Goal: Navigation & Orientation: Find specific page/section

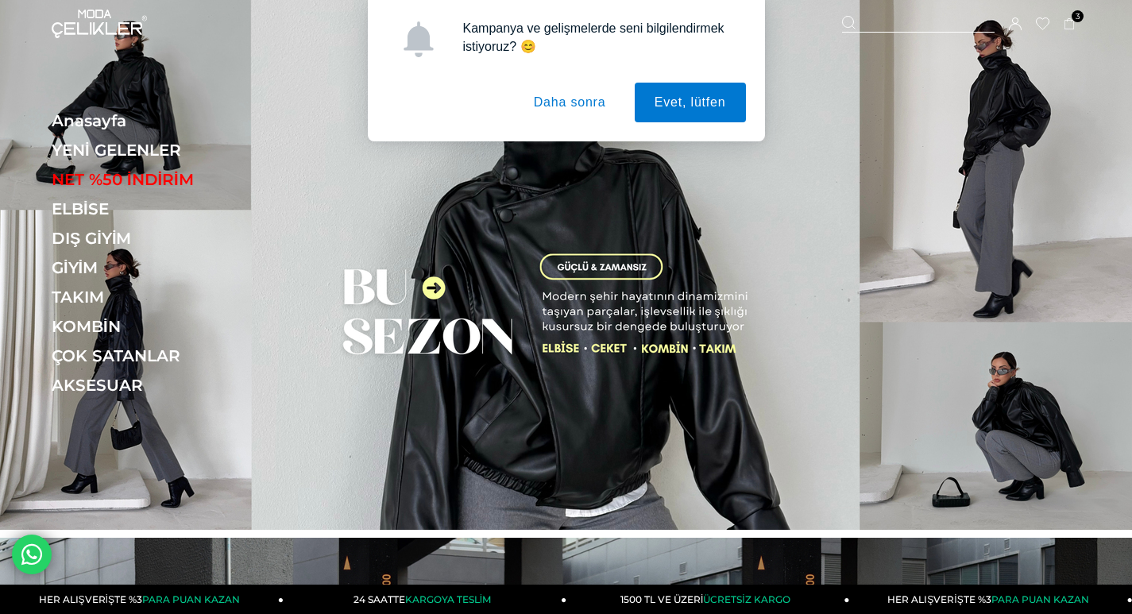
click at [563, 109] on button "Daha sonra" at bounding box center [570, 103] width 112 height 40
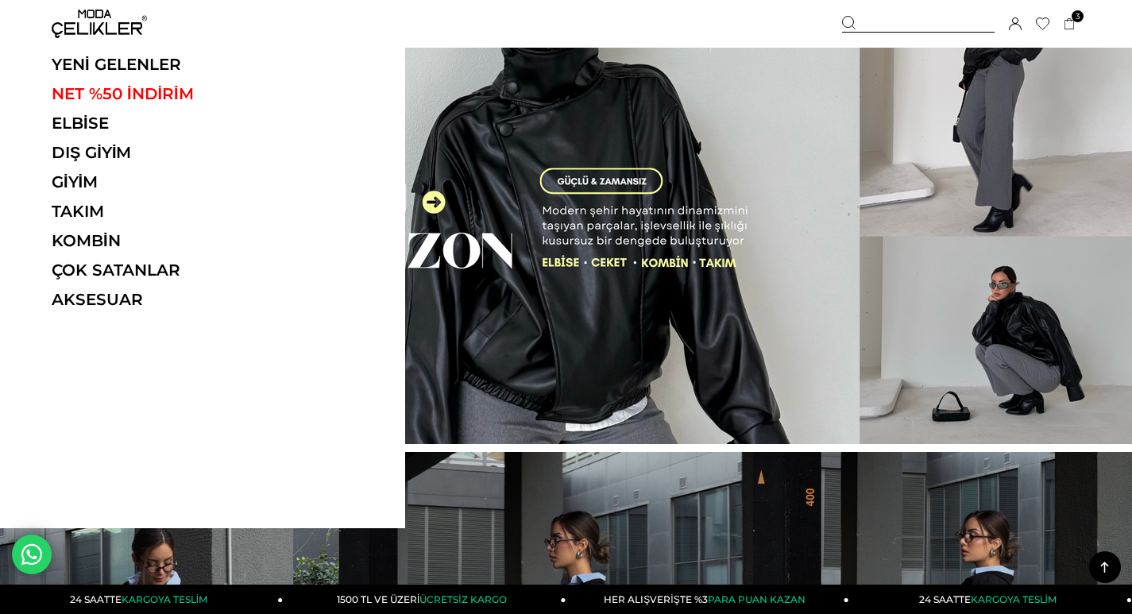
scroll to position [79, 0]
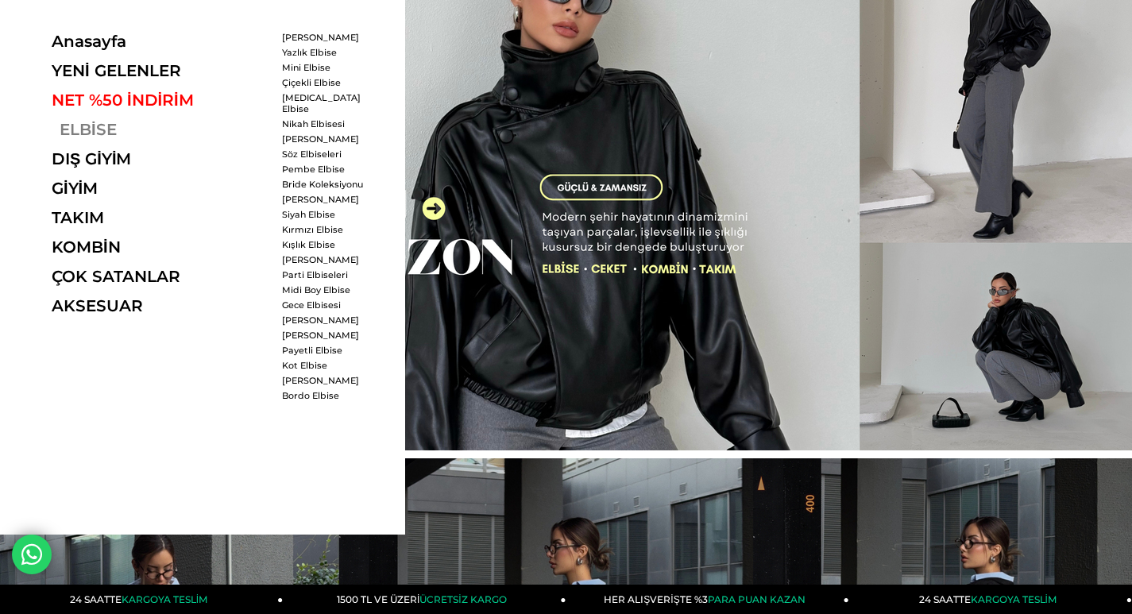
click at [92, 130] on link "ELBİSE" at bounding box center [161, 129] width 219 height 19
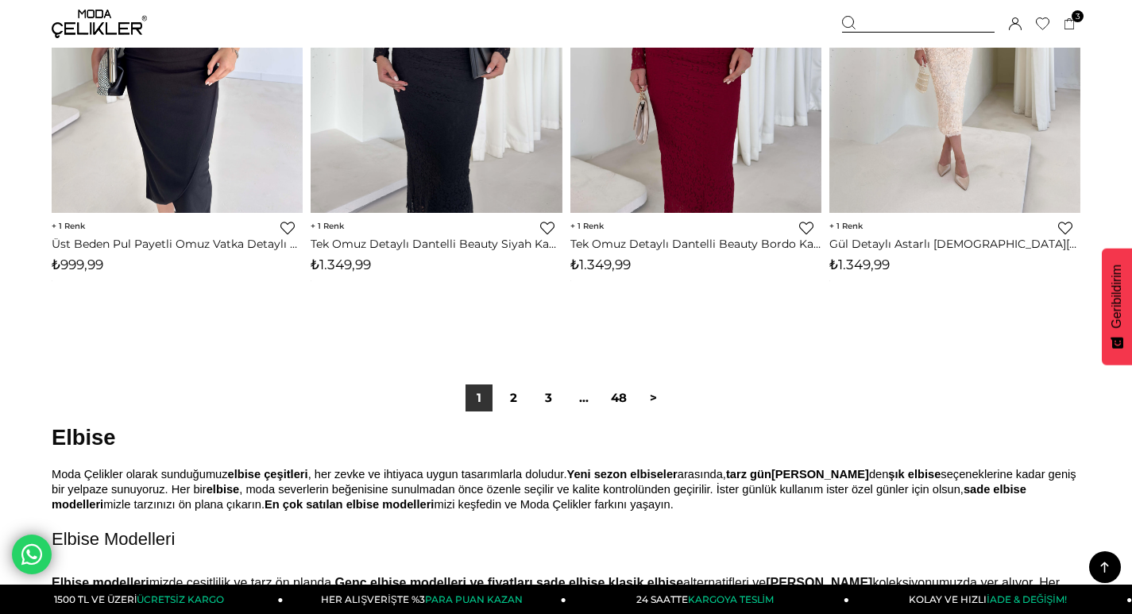
scroll to position [9478, 0]
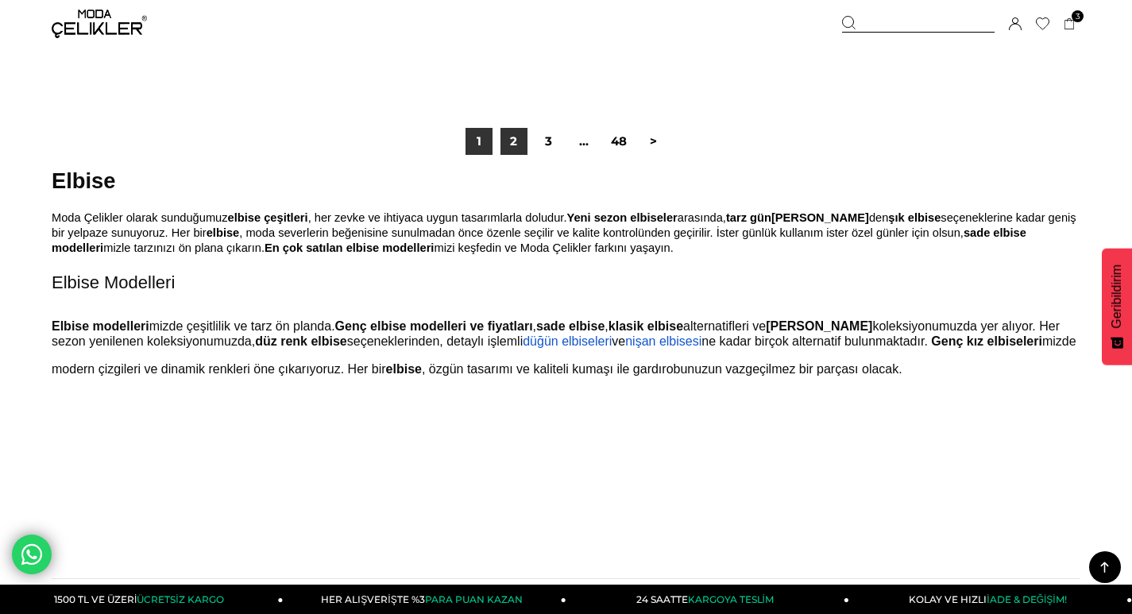
click at [514, 140] on link "2" at bounding box center [514, 141] width 27 height 27
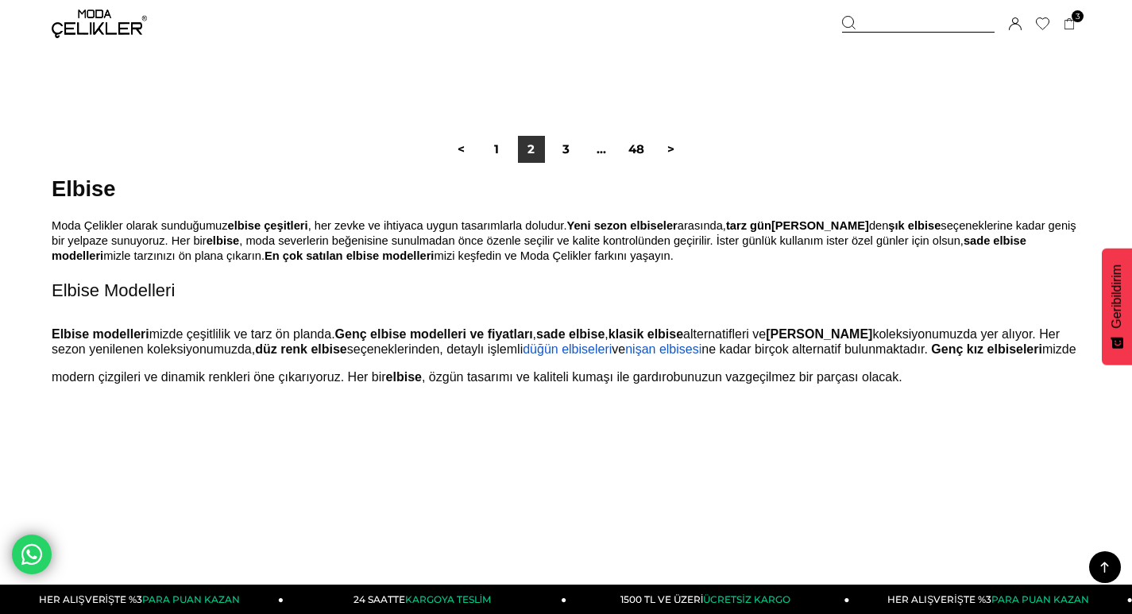
scroll to position [9486, 0]
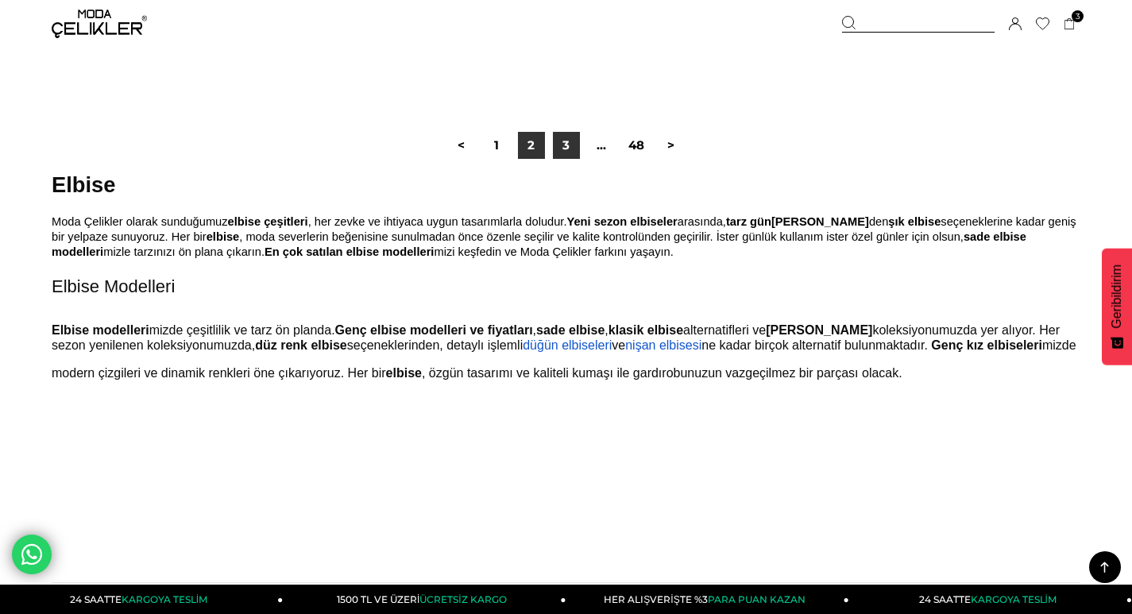
click at [561, 144] on link "3" at bounding box center [566, 145] width 27 height 27
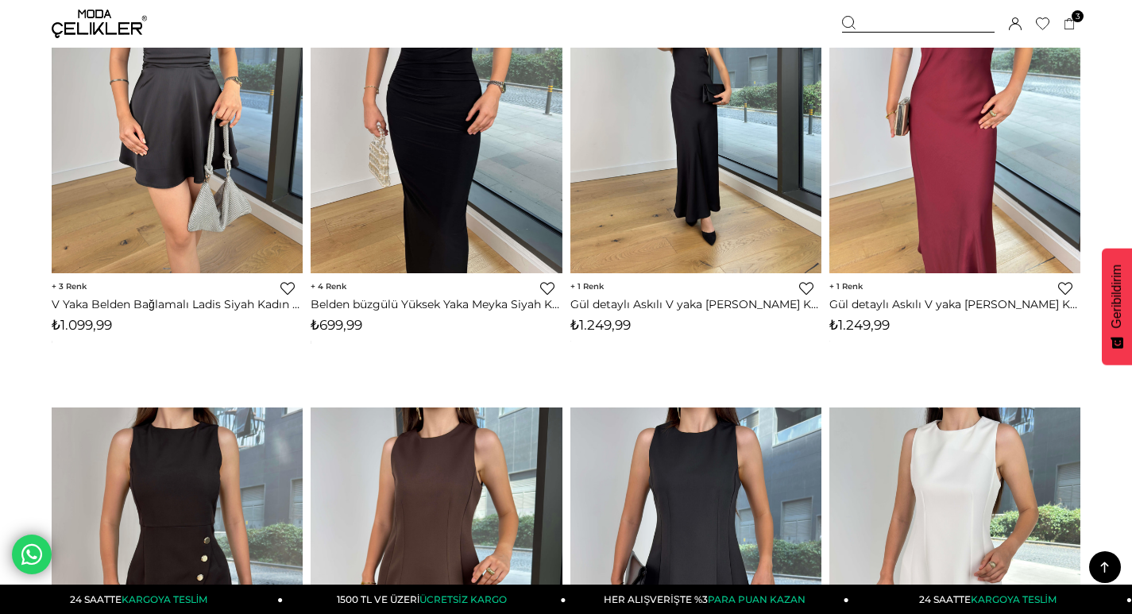
scroll to position [1033, 0]
